Goal: Task Accomplishment & Management: Manage account settings

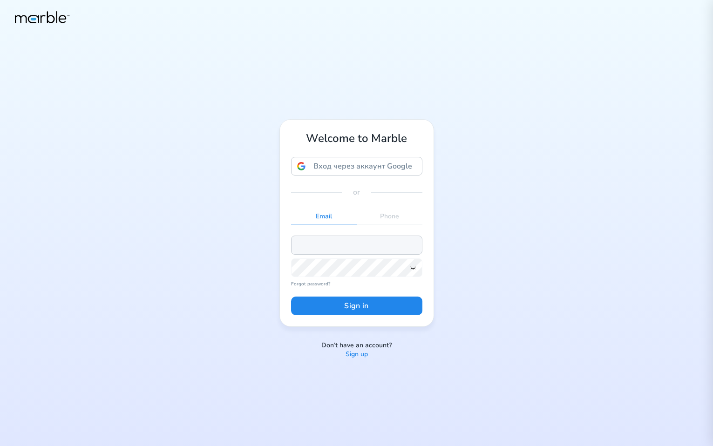
click at [348, 240] on input "email" at bounding box center [356, 245] width 131 height 19
paste input "[EMAIL_ADDRESS][DOMAIN_NAME]"
type input "[EMAIL_ADDRESS][DOMAIN_NAME]"
click at [413, 270] on icon at bounding box center [413, 267] width 7 height 7
click at [291, 297] on button "Sign in" at bounding box center [356, 306] width 131 height 19
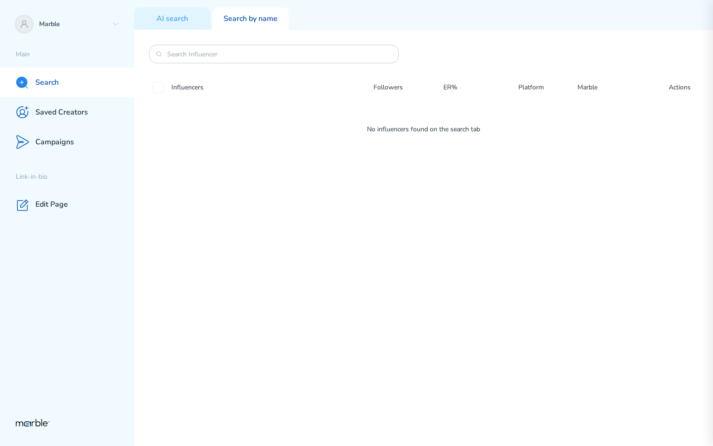
click at [576, 196] on div "Influencers Followers ER% Platform Marble Actions No influencers found on the s…" at bounding box center [423, 238] width 579 height 417
click at [617, 172] on div "Influencers Followers ER% Platform Marble Actions No influencers found on the s…" at bounding box center [423, 238] width 579 height 417
drag, startPoint x: 512, startPoint y: 133, endPoint x: 391, endPoint y: 133, distance: 121.1
click at [391, 133] on p "No influencers found on the search tab" at bounding box center [423, 129] width 549 height 11
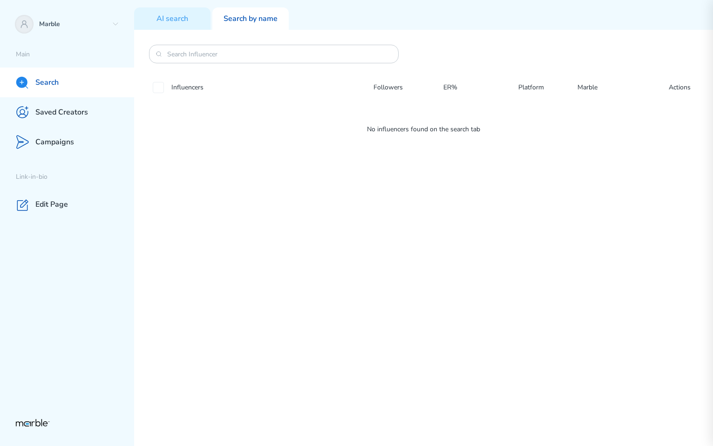
click at [369, 125] on p "No influencers found on the search tab" at bounding box center [423, 129] width 549 height 11
click at [621, 219] on div "Influencers Followers ER% Platform Marble Actions No influencers found on the s…" at bounding box center [423, 238] width 579 height 417
click at [184, 21] on p "AI search" at bounding box center [173, 19] width 32 height 10
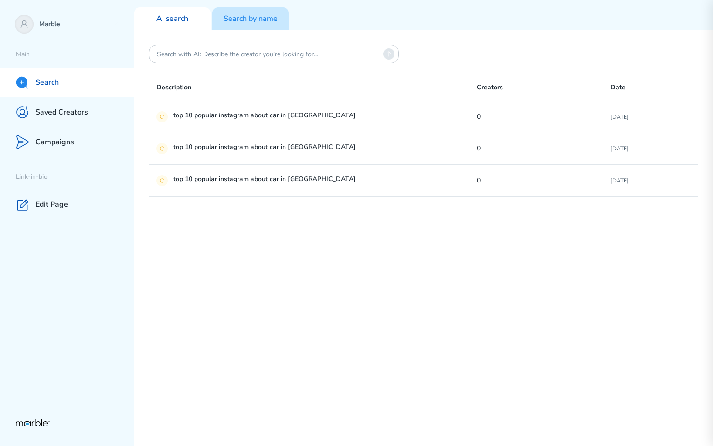
click at [259, 14] on p "Search by name" at bounding box center [251, 19] width 54 height 10
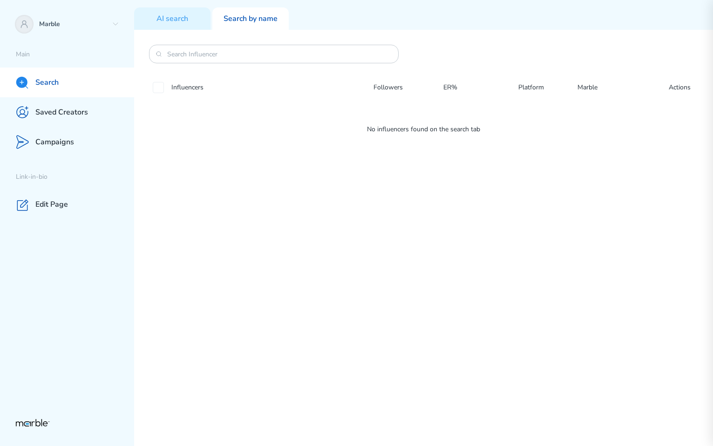
click at [401, 217] on div "Influencers Followers ER% Platform Marble Actions No influencers found on the s…" at bounding box center [423, 238] width 579 height 417
click at [590, 220] on div "Influencers Followers ER% Platform Marble Actions No influencers found on the s…" at bounding box center [423, 238] width 579 height 417
click at [67, 144] on p "Campaigns" at bounding box center [54, 142] width 39 height 10
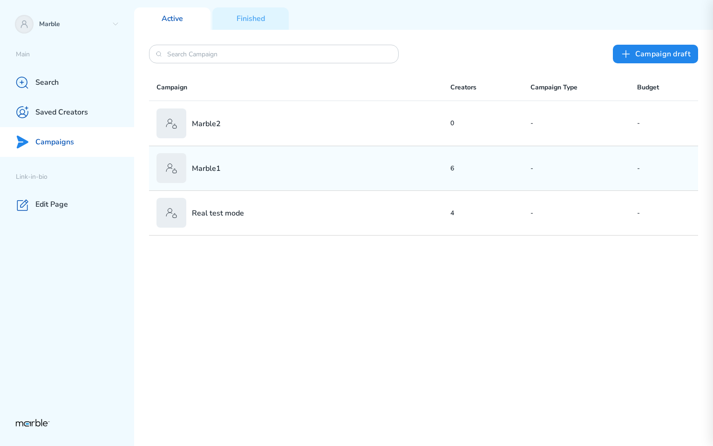
click at [405, 171] on div "Marble1" at bounding box center [304, 168] width 294 height 30
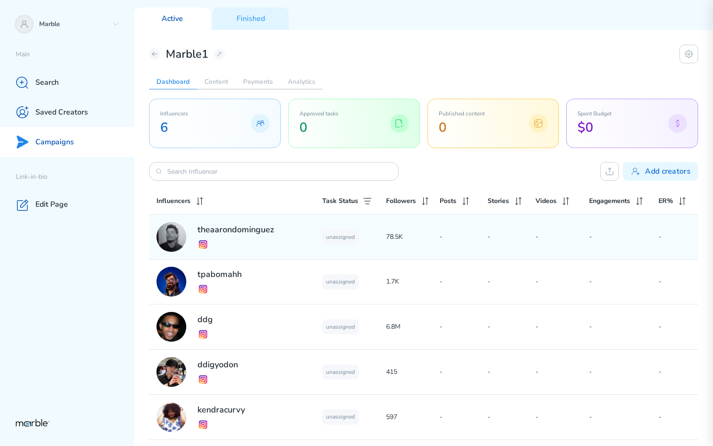
click at [437, 256] on div "theaarondominguez unassigned 78.5K - - - - -" at bounding box center [423, 237] width 549 height 45
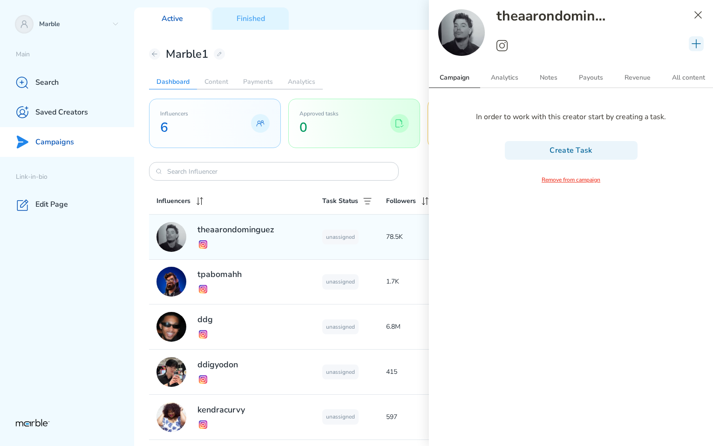
click at [698, 17] on icon at bounding box center [698, 14] width 11 height 11
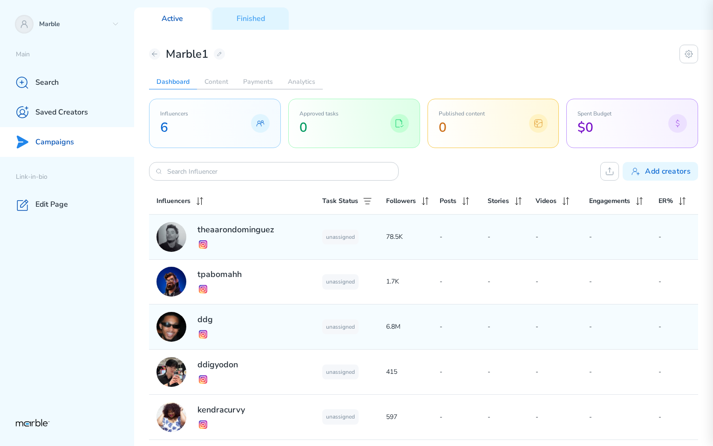
scroll to position [48, 0]
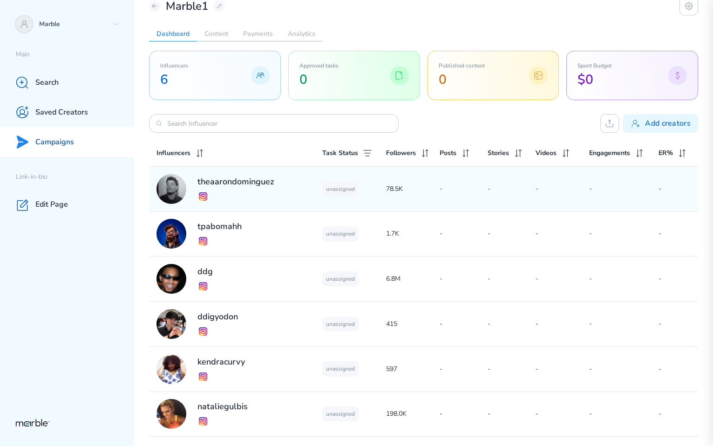
click at [421, 176] on div "theaarondominguez unassigned 78.5K - - - - -" at bounding box center [423, 189] width 549 height 45
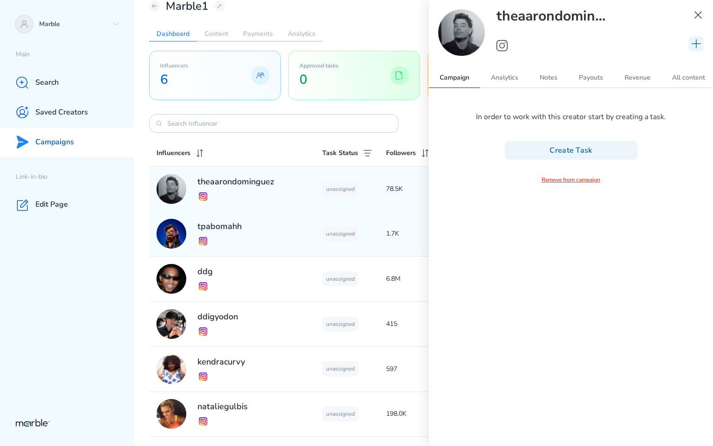
click at [396, 231] on p "1.7K" at bounding box center [413, 233] width 54 height 11
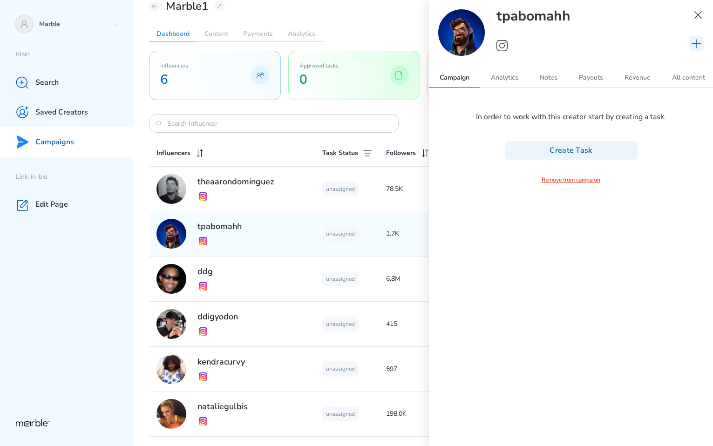
click at [701, 14] on icon at bounding box center [698, 14] width 11 height 11
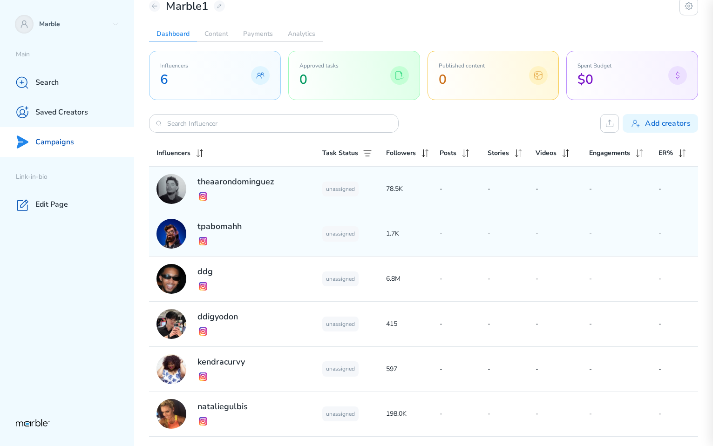
scroll to position [0, 0]
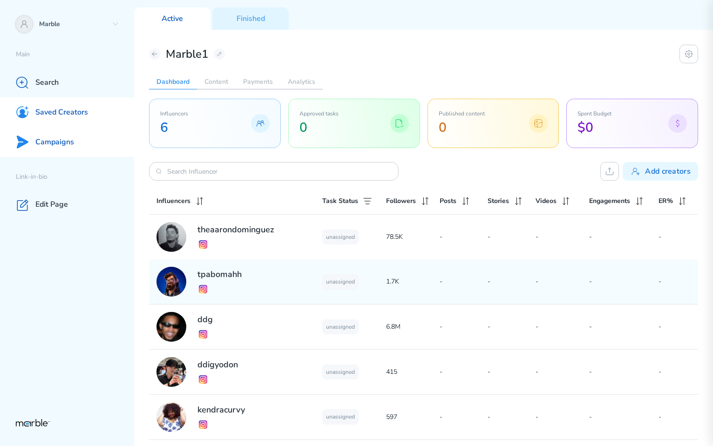
click at [89, 117] on div "Saved Creators" at bounding box center [67, 112] width 134 height 30
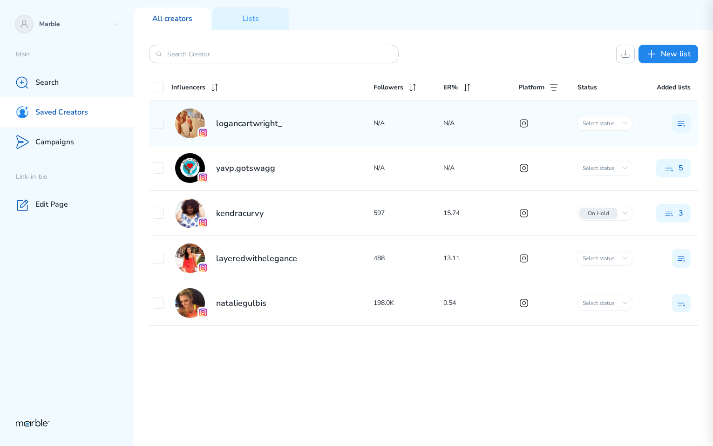
click at [317, 123] on div "logancartwright_" at bounding box center [263, 124] width 221 height 30
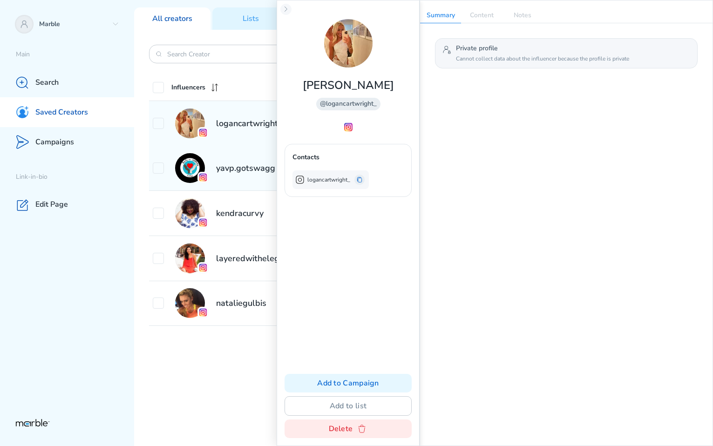
click at [260, 164] on h2 "yavp.gotswagg" at bounding box center [245, 168] width 59 height 11
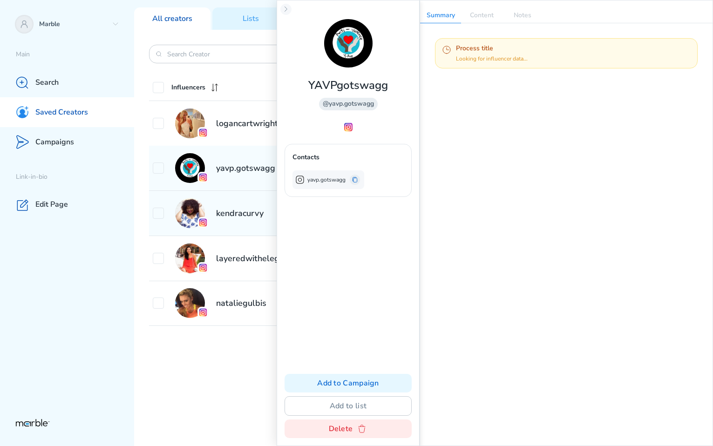
click at [259, 212] on h2 "kendracurvy" at bounding box center [240, 213] width 48 height 11
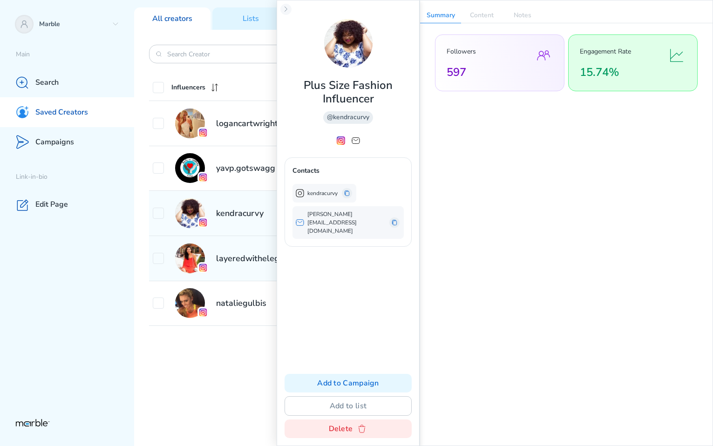
click at [253, 254] on h2 "layeredwithelegance" at bounding box center [256, 258] width 81 height 11
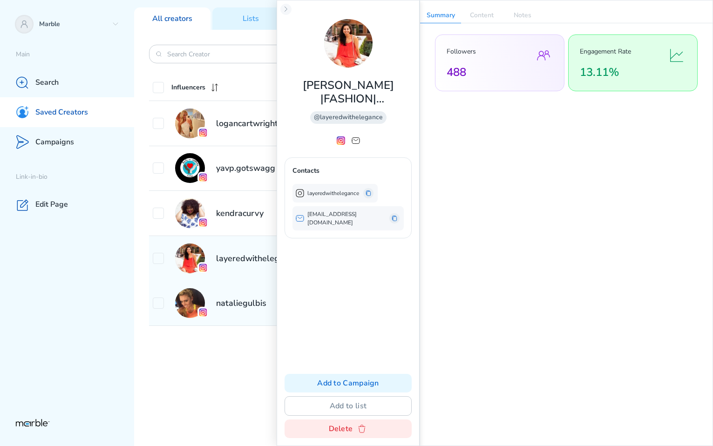
click at [250, 283] on div "nataliegulbis 198.0K 0.54 Select status Initial сontact Outreached On hold In p…" at bounding box center [423, 303] width 549 height 45
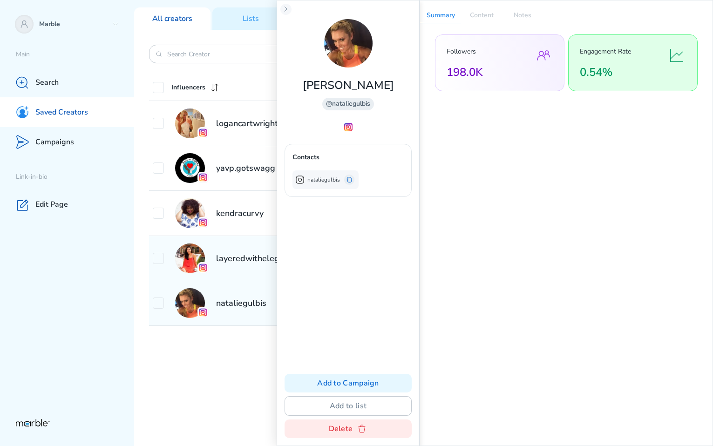
click at [251, 277] on div "layeredwithelegance 488 13.11 Select status Initial сontact Outreached On hold …" at bounding box center [423, 258] width 549 height 45
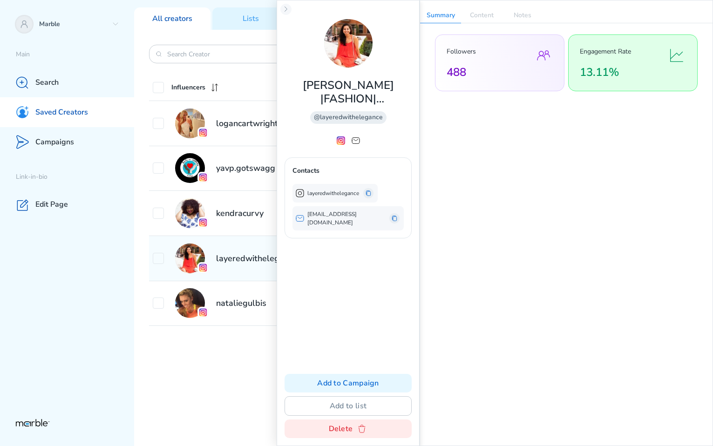
click at [248, 240] on div "layeredwithelegance 488 13.11 Select status Initial сontact Outreached On hold …" at bounding box center [423, 258] width 549 height 45
click at [240, 178] on div "yavp.gotswagg" at bounding box center [263, 168] width 221 height 30
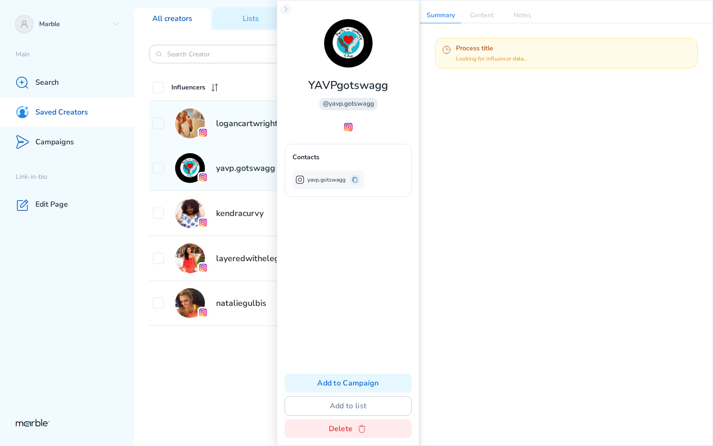
click at [239, 125] on h2 "logancartwright_" at bounding box center [249, 123] width 66 height 11
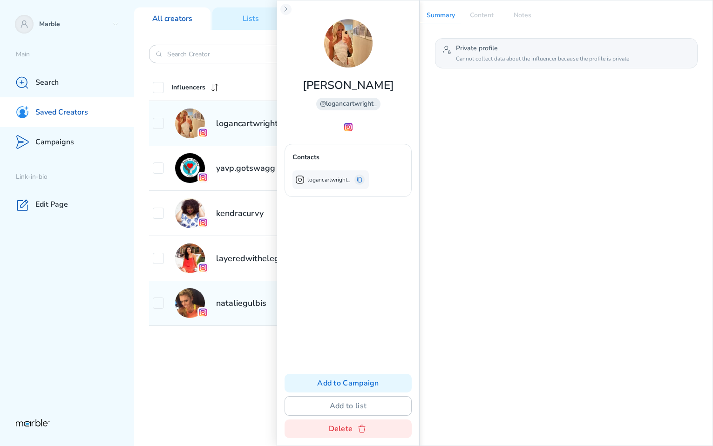
click at [253, 309] on div "nataliegulbis" at bounding box center [263, 303] width 221 height 30
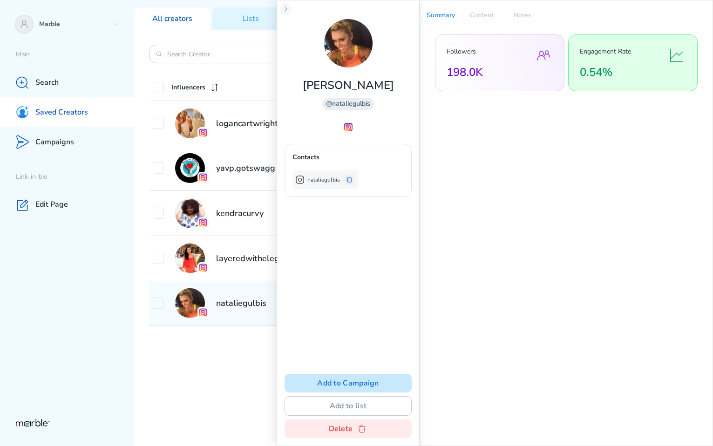
click at [350, 376] on button "Add to Campaign" at bounding box center [348, 383] width 127 height 19
click at [350, 380] on button "Add to Campaign" at bounding box center [348, 383] width 127 height 19
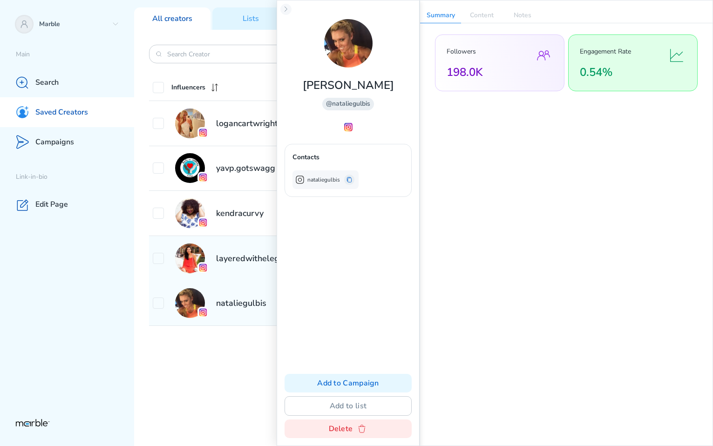
click at [244, 260] on h2 "layeredwithelegance" at bounding box center [256, 258] width 81 height 11
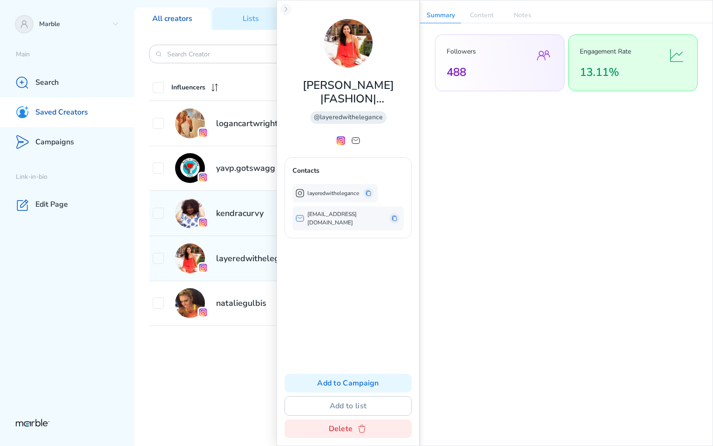
click at [229, 211] on h2 "kendracurvy" at bounding box center [240, 213] width 48 height 11
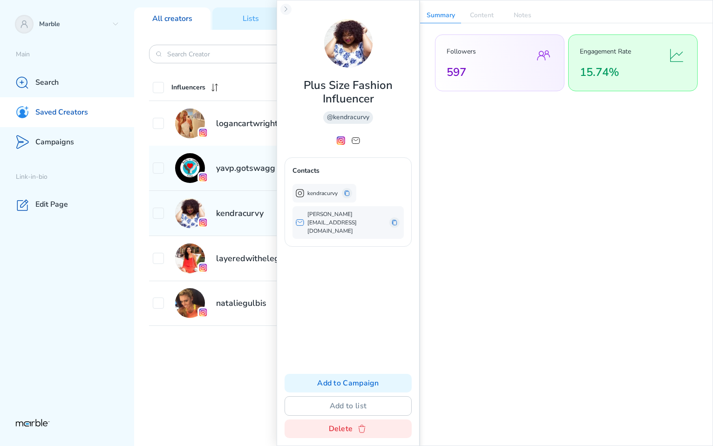
click at [227, 170] on h2 "yavp.gotswagg" at bounding box center [245, 168] width 59 height 11
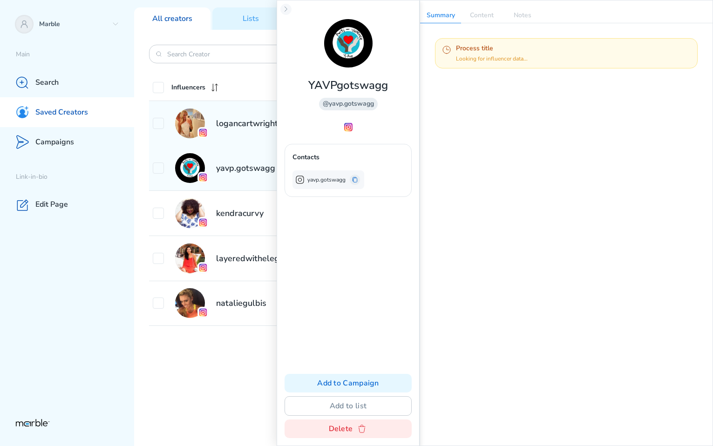
click at [228, 131] on div "logancartwright_" at bounding box center [263, 124] width 221 height 30
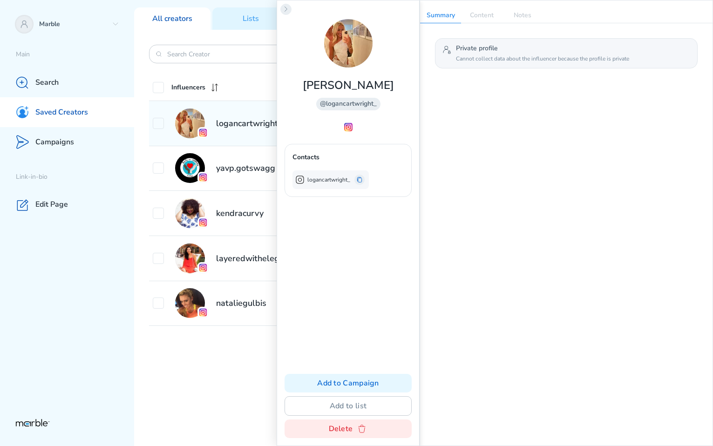
click at [284, 11] on icon at bounding box center [285, 9] width 7 height 7
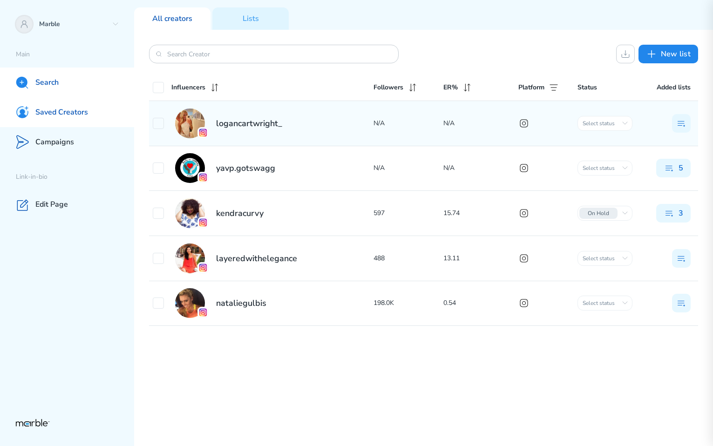
click at [68, 78] on div "Search" at bounding box center [67, 83] width 134 height 30
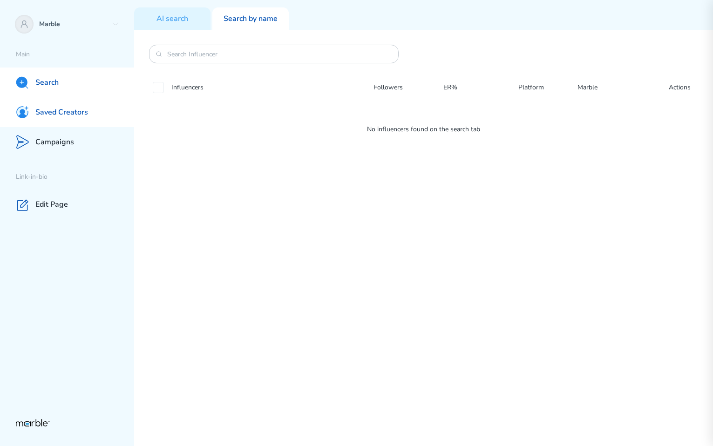
click at [80, 101] on div "Saved Creators" at bounding box center [67, 112] width 134 height 30
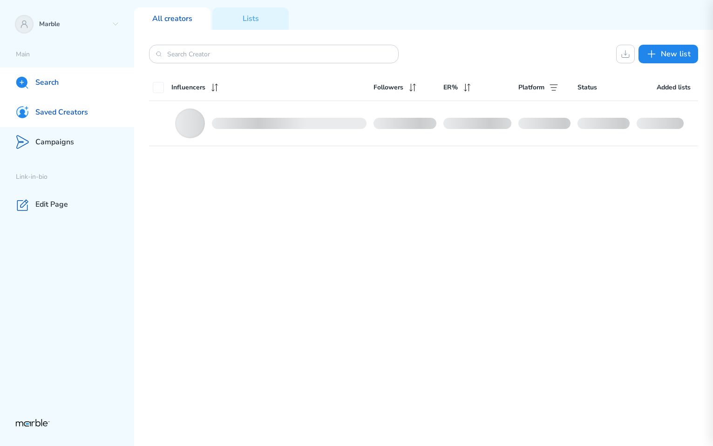
click at [77, 80] on div "Search" at bounding box center [67, 83] width 134 height 30
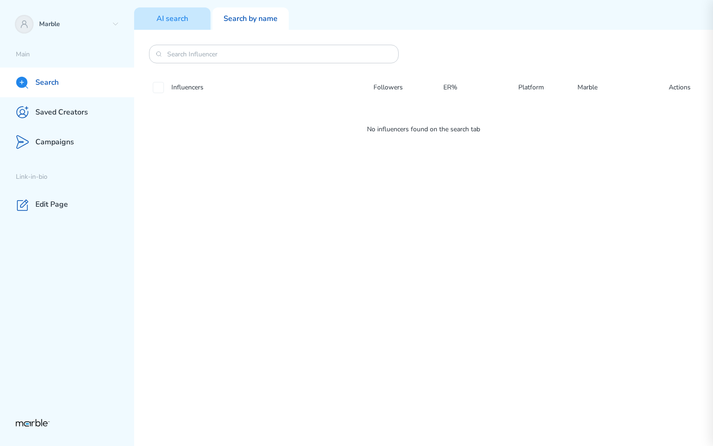
click at [178, 15] on p "AI search" at bounding box center [173, 19] width 32 height 10
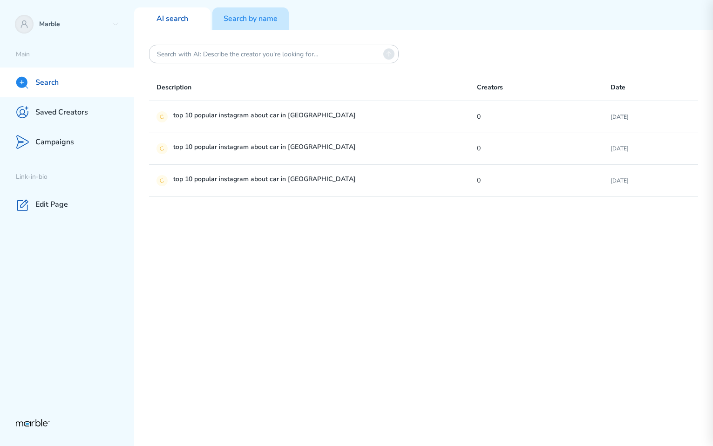
click at [250, 23] on p "Search by name" at bounding box center [251, 19] width 54 height 10
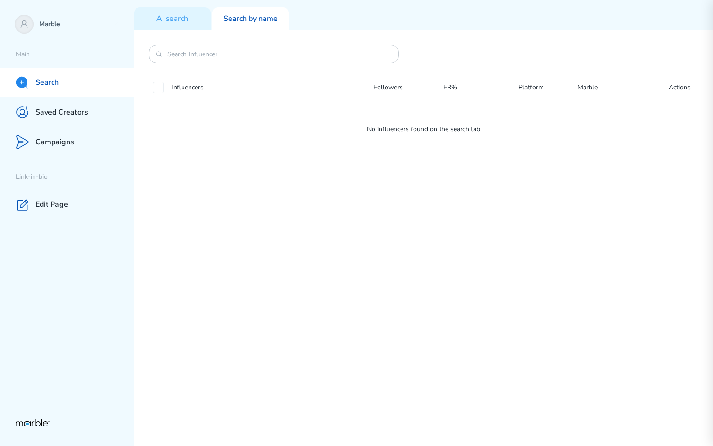
click at [191, 33] on div "Influencers Followers ER% Platform Marble Actions No influencers found on the s…" at bounding box center [423, 238] width 579 height 417
click at [191, 30] on div "Influencers Followers ER% Platform Marble Actions No influencers found on the s…" at bounding box center [423, 238] width 579 height 417
click at [193, 24] on div "AI search" at bounding box center [172, 18] width 76 height 22
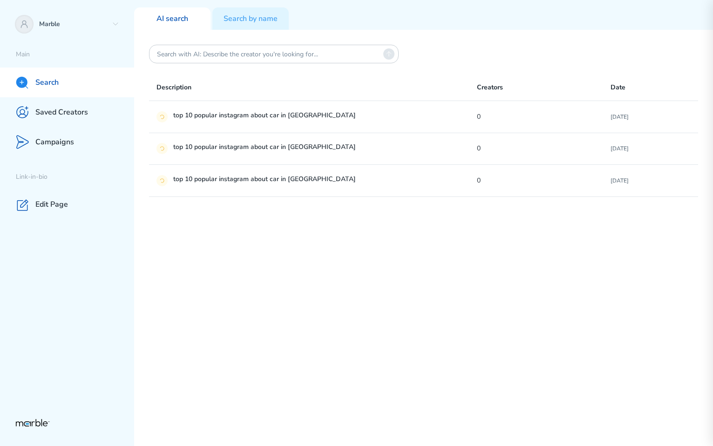
click at [263, 33] on div "Description Creators Date top 10 popular instagram about car in [GEOGRAPHIC_DAT…" at bounding box center [423, 238] width 579 height 417
click at [255, 9] on div "Search by name" at bounding box center [250, 18] width 76 height 22
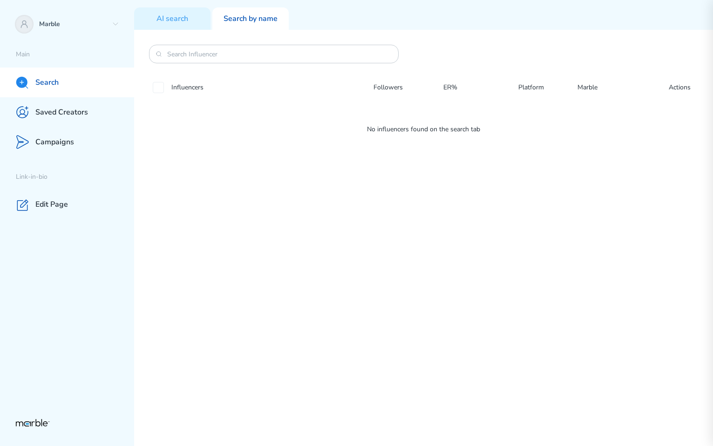
click at [543, 205] on div "Influencers Followers ER% Platform Marble Actions No influencers found on the s…" at bounding box center [423, 238] width 579 height 417
